Goal: Task Accomplishment & Management: Use online tool/utility

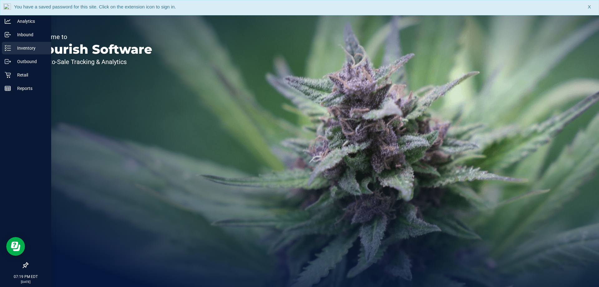
click at [21, 48] on p "Inventory" at bounding box center [29, 47] width 37 height 7
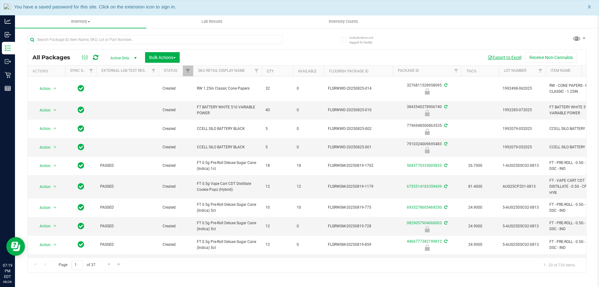
click at [506, 55] on button "Export to Excel" at bounding box center [505, 57] width 42 height 11
